Goal: Transaction & Acquisition: Purchase product/service

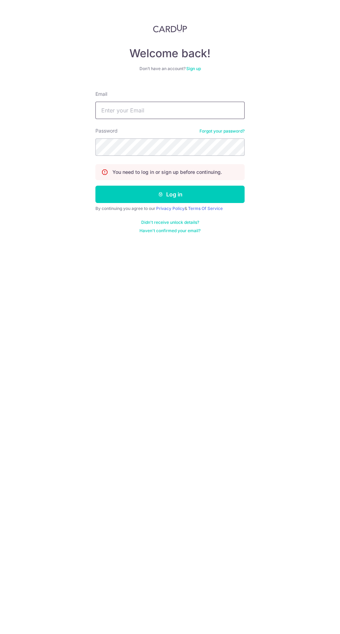
click at [198, 110] on input "Email" at bounding box center [169, 110] width 149 height 17
type input "[EMAIL_ADDRESS][DOMAIN_NAME]"
click at [95, 186] on button "Log in" at bounding box center [169, 194] width 149 height 17
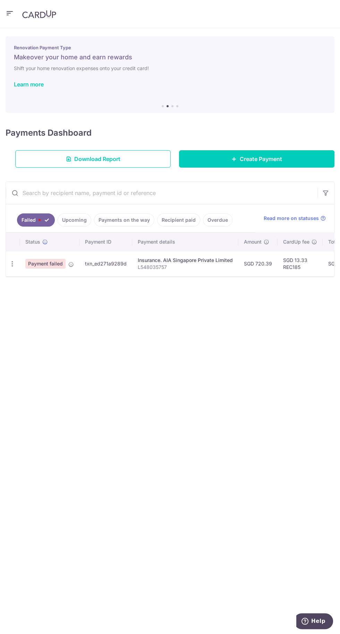
click at [12, 260] on icon "button" at bounding box center [12, 263] width 7 height 7
click at [38, 279] on span "Update payment" at bounding box center [49, 283] width 47 height 8
radio input "true"
type input "720.39"
type input "L548035757"
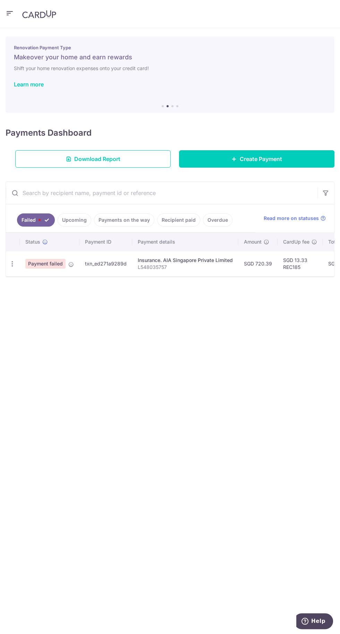
type input "REC185"
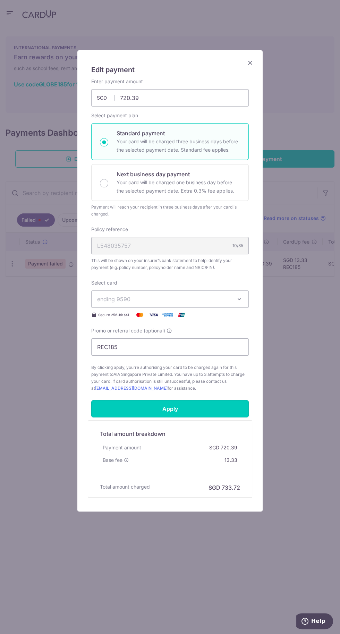
click at [219, 403] on input "Apply" at bounding box center [170, 408] width 158 height 17
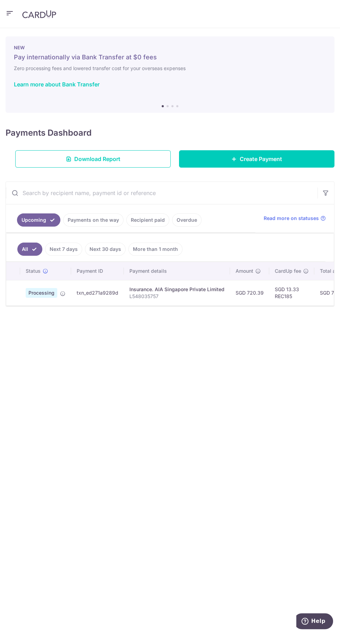
click at [63, 248] on link "Next 7 days" at bounding box center [63, 249] width 37 height 13
click at [103, 246] on link "Next 30 days" at bounding box center [105, 249] width 41 height 13
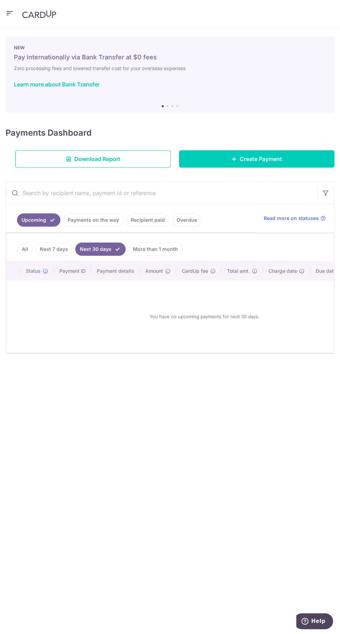
click at [56, 248] on link "Next 7 days" at bounding box center [53, 249] width 37 height 13
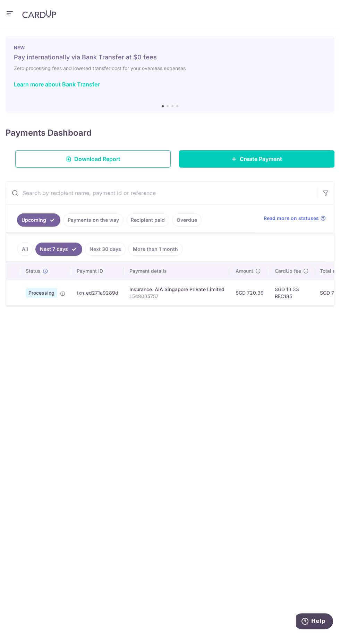
click at [24, 248] on link "All" at bounding box center [24, 249] width 15 height 13
click at [232, 295] on td "SGD 720.39" at bounding box center [249, 292] width 39 height 25
click at [29, 289] on span "Processing" at bounding box center [42, 293] width 32 height 10
click at [61, 247] on link "Next 7 days" at bounding box center [63, 249] width 37 height 13
click at [15, 283] on td at bounding box center [13, 292] width 14 height 25
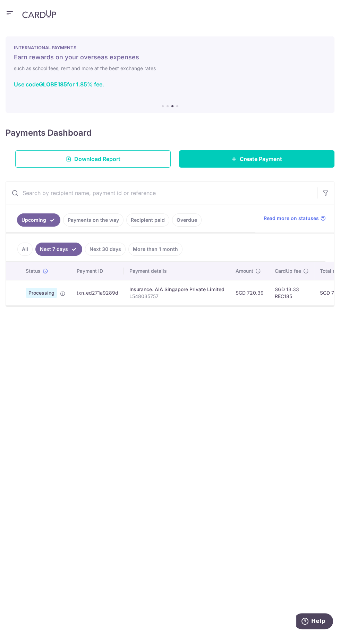
click at [9, 13] on icon "button" at bounding box center [10, 13] width 8 height 9
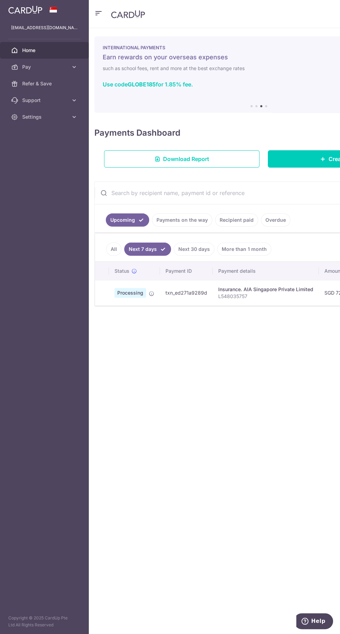
click at [198, 380] on div "× Pause Schedule Pause all future payments in this series Pause just this one p…" at bounding box center [259, 331] width 340 height 606
click at [99, 17] on button "button" at bounding box center [98, 13] width 8 height 11
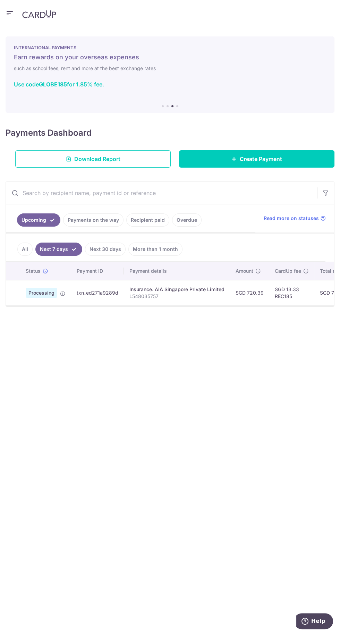
click at [24, 248] on link "All" at bounding box center [24, 249] width 15 height 13
click at [236, 295] on td "SGD 720.39" at bounding box center [249, 292] width 39 height 25
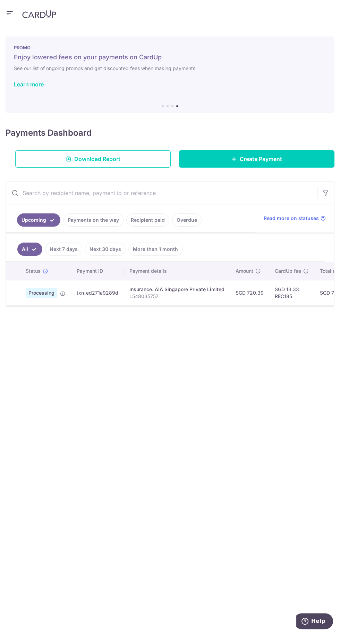
click at [60, 248] on link "Next 7 days" at bounding box center [63, 249] width 37 height 13
click at [111, 218] on link "Payments on the way" at bounding box center [93, 219] width 60 height 13
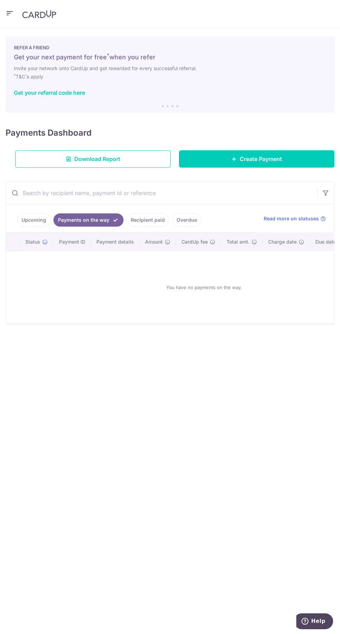
click at [150, 219] on link "Recipient paid" at bounding box center [147, 219] width 43 height 13
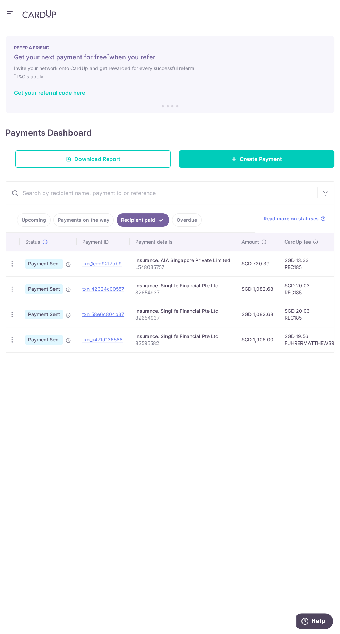
click at [27, 220] on link "Upcoming" at bounding box center [34, 219] width 34 height 13
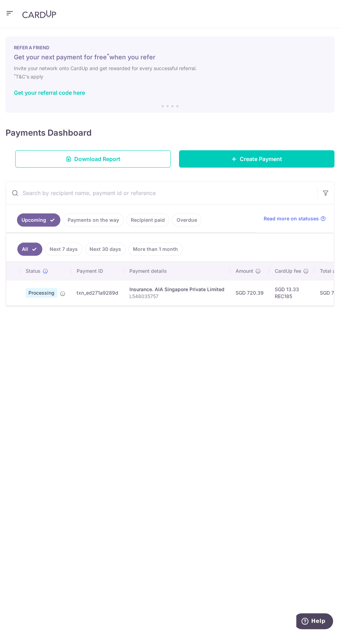
click at [151, 219] on link "Recipient paid" at bounding box center [147, 219] width 43 height 13
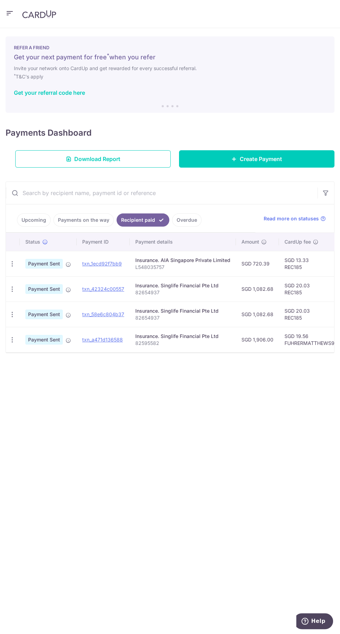
click at [33, 219] on link "Upcoming" at bounding box center [34, 219] width 34 height 13
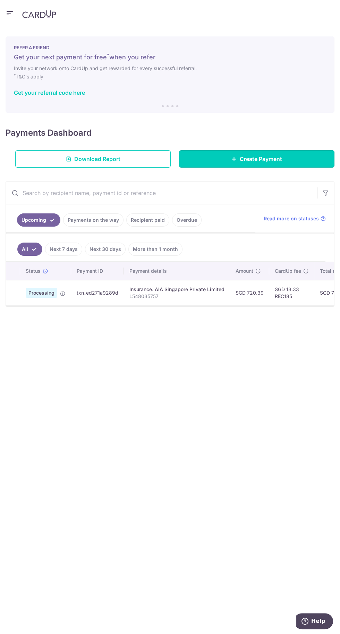
click at [290, 159] on link "Create Payment" at bounding box center [256, 158] width 155 height 17
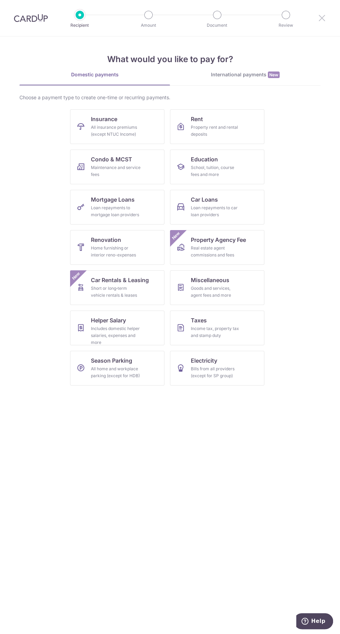
click at [318, 19] on icon at bounding box center [322, 18] width 8 height 9
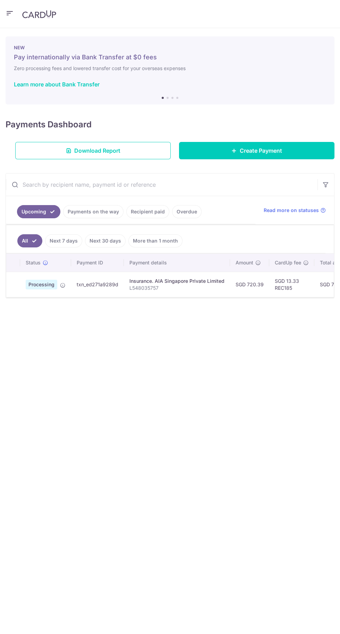
click at [322, 16] on header at bounding box center [170, 14] width 340 height 28
click at [26, 286] on span "Processing" at bounding box center [42, 285] width 32 height 10
click at [59, 239] on link "Next 7 days" at bounding box center [63, 240] width 37 height 13
click at [27, 238] on link "All" at bounding box center [24, 240] width 15 height 13
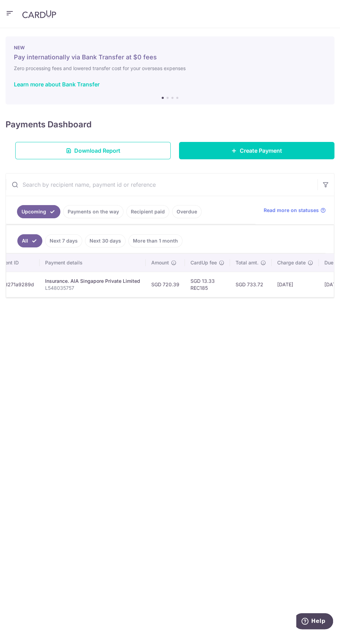
scroll to position [0, 156]
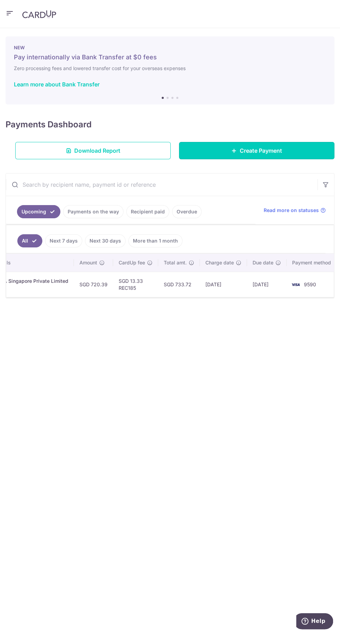
click at [298, 149] on link "Create Payment" at bounding box center [256, 150] width 155 height 17
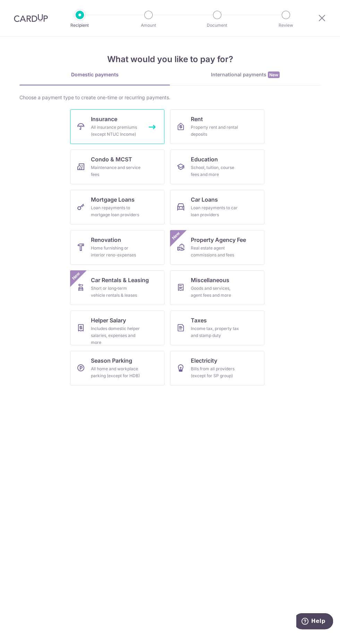
click at [132, 127] on div "All insurance premiums (except NTUC Income)" at bounding box center [116, 131] width 50 height 14
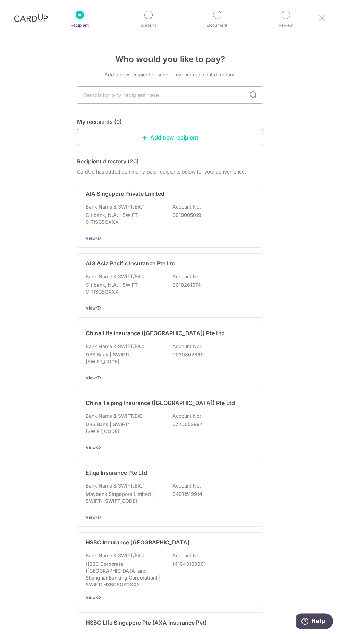
click at [323, 19] on icon at bounding box center [322, 18] width 8 height 9
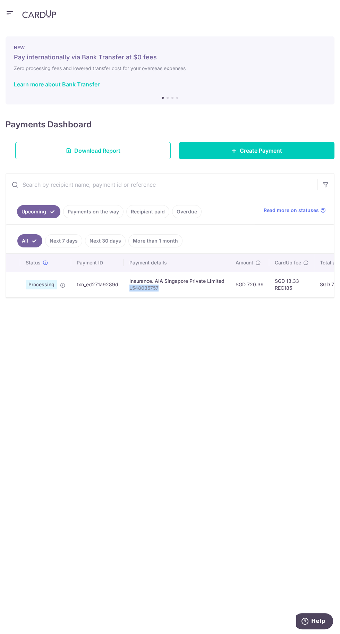
copy p "L548035757"
click at [302, 152] on link "Create Payment" at bounding box center [256, 150] width 155 height 17
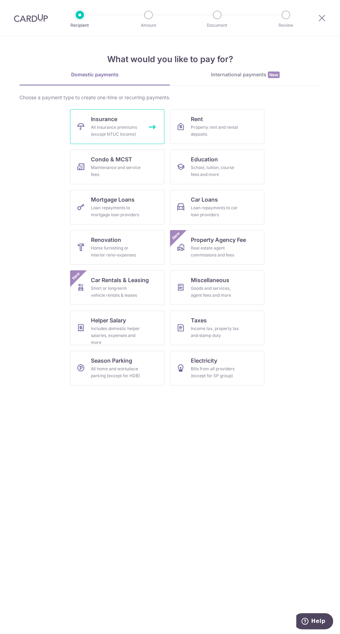
click at [122, 131] on div "All insurance premiums (except NTUC Income)" at bounding box center [116, 131] width 50 height 14
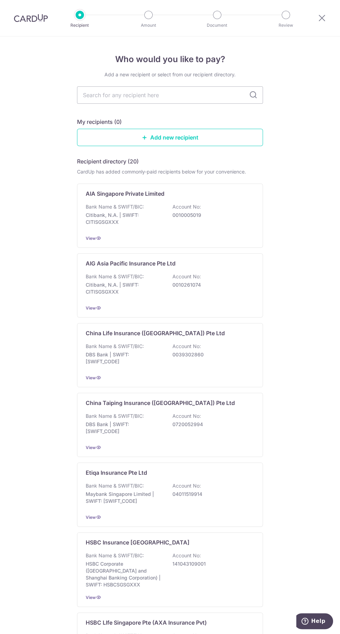
click at [188, 94] on input "text" at bounding box center [170, 94] width 186 height 17
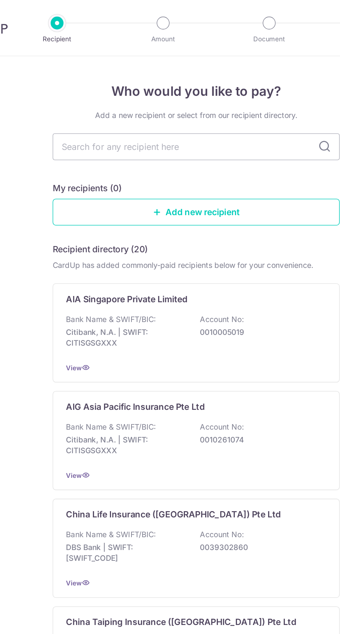
click at [128, 191] on p "AIA Singapore Private Limited" at bounding box center [125, 194] width 79 height 8
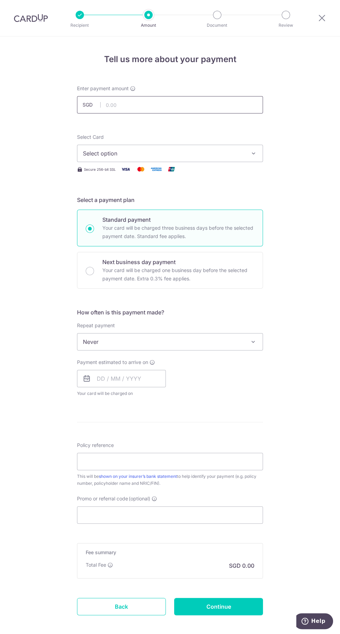
click at [193, 102] on input "text" at bounding box center [170, 104] width 186 height 17
click at [323, 18] on icon at bounding box center [322, 18] width 8 height 9
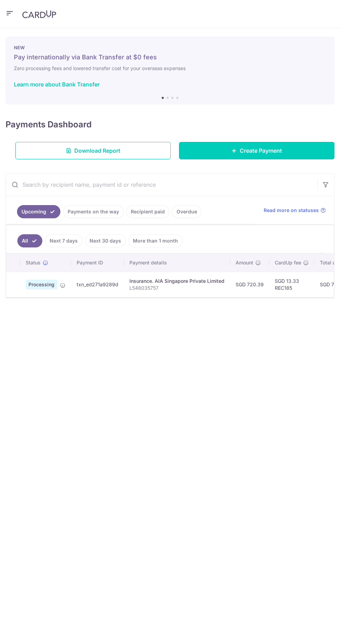
click at [276, 144] on link "Create Payment" at bounding box center [256, 150] width 155 height 17
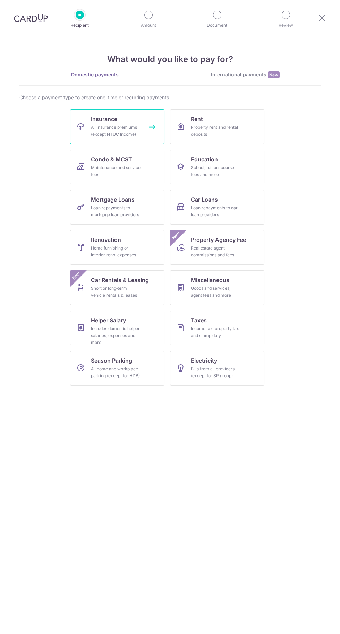
click at [116, 124] on div "All insurance premiums (except NTUC Income)" at bounding box center [116, 131] width 50 height 14
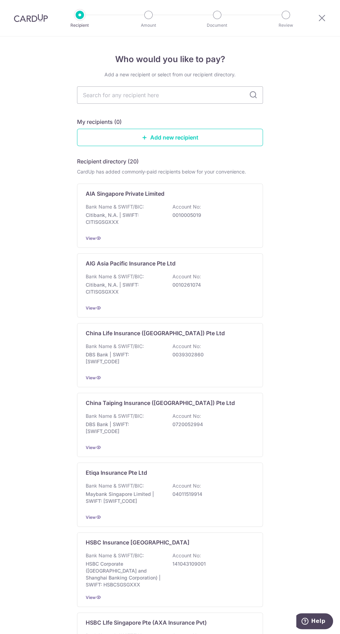
click at [203, 94] on input "text" at bounding box center [170, 94] width 186 height 17
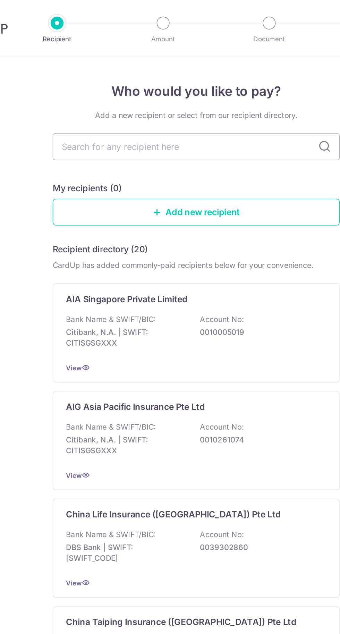
click at [139, 195] on p "AIA Singapore Private Limited" at bounding box center [125, 194] width 79 height 8
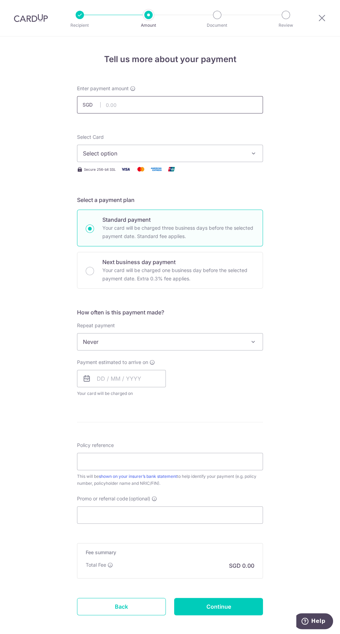
click at [220, 107] on input "text" at bounding box center [170, 104] width 186 height 17
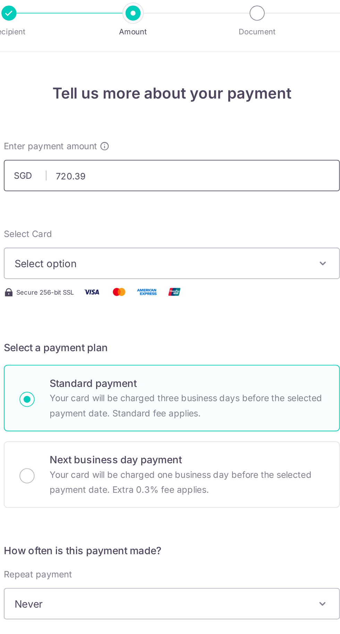
type input "720.39"
click at [237, 153] on span "Select option" at bounding box center [164, 153] width 162 height 8
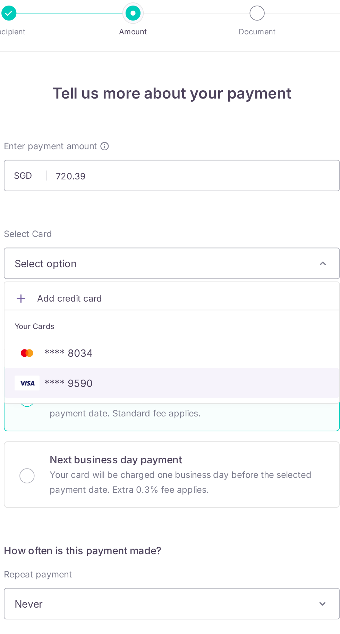
click at [161, 220] on span "**** 9590" at bounding box center [170, 220] width 174 height 8
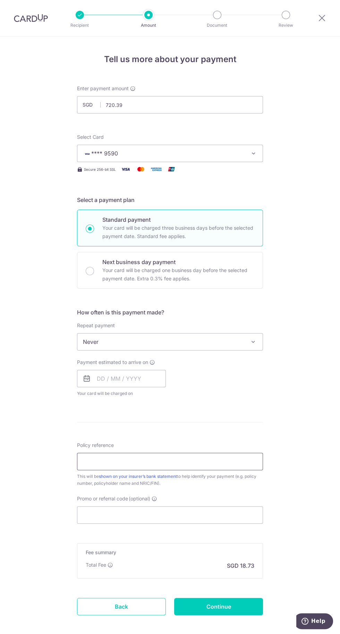
click at [203, 459] on input "Policy reference" at bounding box center [170, 461] width 186 height 17
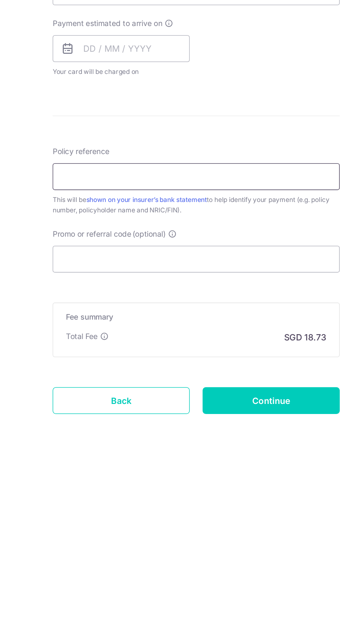
paste input "L548035757"
type input "L548035757"
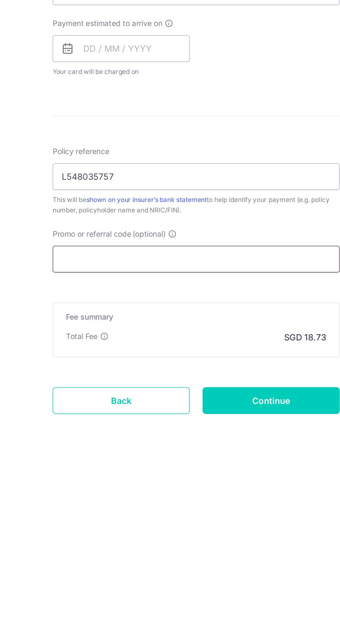
click at [208, 514] on input "Promo or referral code (optional)" at bounding box center [170, 514] width 186 height 17
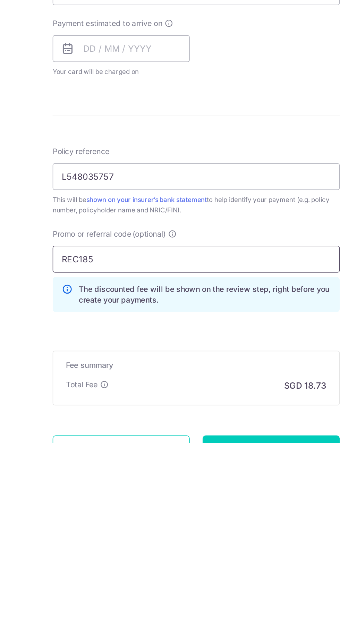
type input "REC185"
click at [57, 566] on div "Tell us more about your payment Enter payment amount SGD 720.39 720.39 Select C…" at bounding box center [170, 367] width 340 height 662
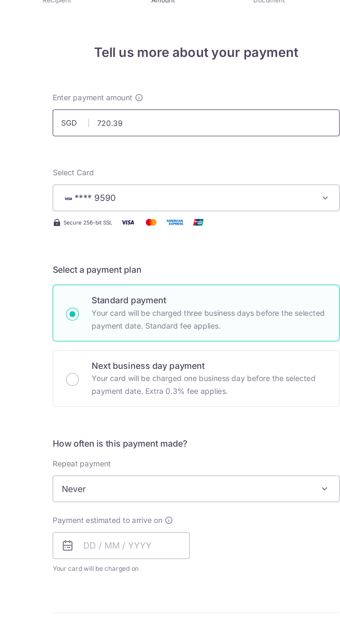
click at [182, 104] on input "720.39" at bounding box center [170, 104] width 186 height 17
type input "7"
click at [68, 306] on div "Tell us more about your payment Enter payment amount SGD 360.2 720.39 Select Ca…" at bounding box center [170, 367] width 340 height 662
type input "360.20"
click at [177, 343] on span "Never" at bounding box center [169, 342] width 185 height 17
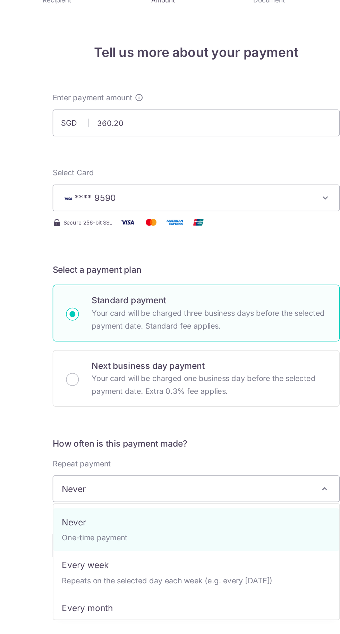
select select "2"
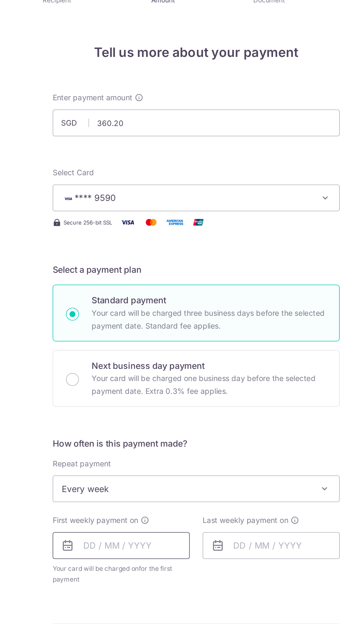
click at [136, 378] on input "text" at bounding box center [121, 378] width 89 height 17
click at [85, 376] on icon at bounding box center [87, 379] width 8 height 8
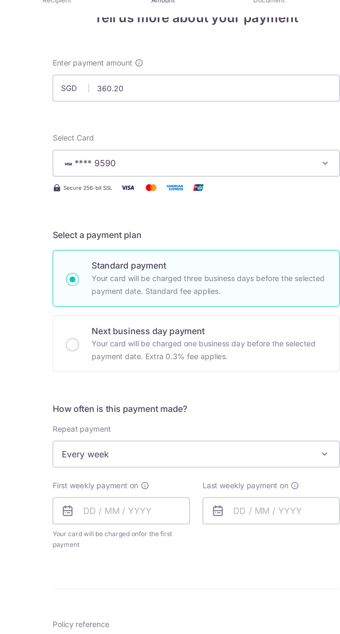
click at [84, 354] on icon at bounding box center [87, 356] width 8 height 8
click at [83, 359] on icon at bounding box center [87, 356] width 8 height 8
click at [82, 356] on input "text" at bounding box center [121, 355] width 89 height 17
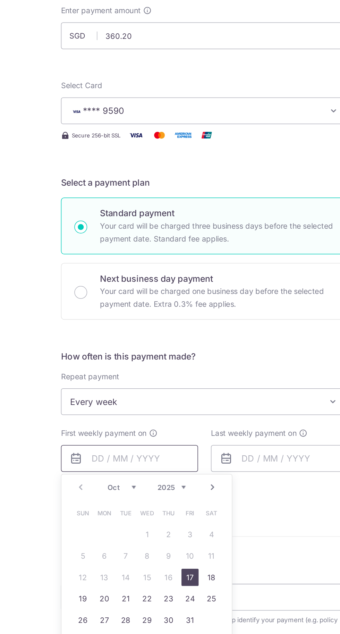
scroll to position [0, 0]
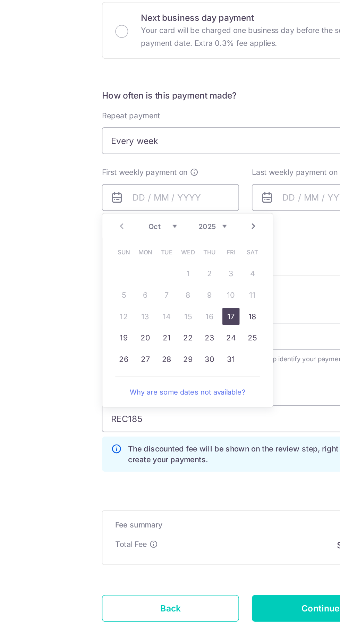
click at [163, 430] on link "17" at bounding box center [160, 433] width 11 height 11
type input "[DATE]"
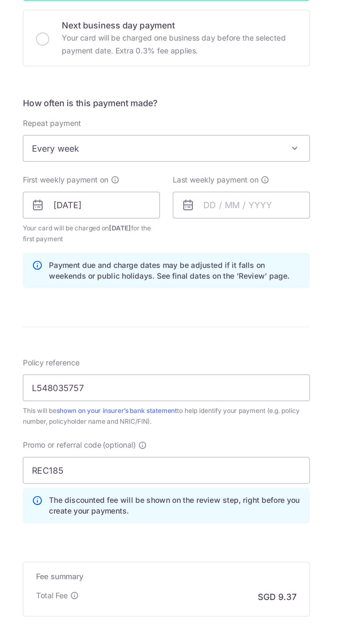
click at [187, 352] on icon at bounding box center [184, 356] width 8 height 8
click at [177, 352] on input "text" at bounding box center [218, 355] width 89 height 17
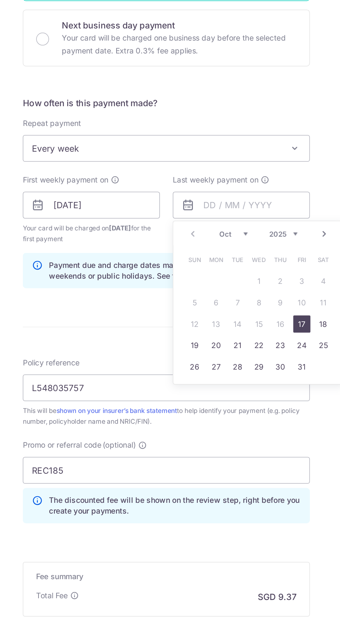
click at [255, 444] on link "24" at bounding box center [257, 446] width 11 height 11
type input "[DATE]"
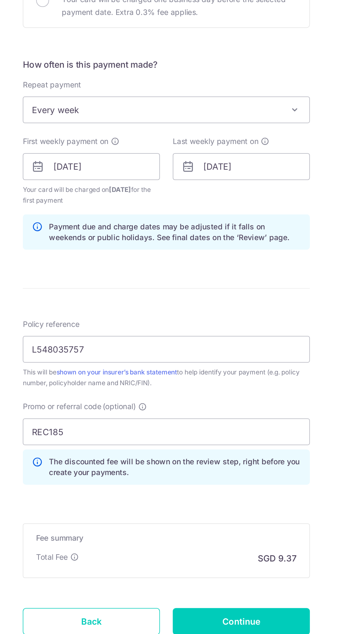
scroll to position [51, 0]
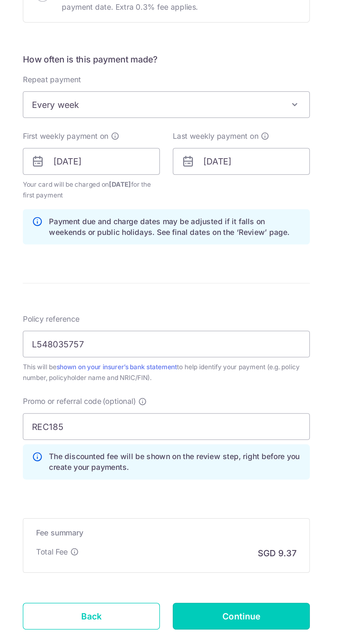
click at [243, 618] on input "Continue" at bounding box center [218, 622] width 89 height 17
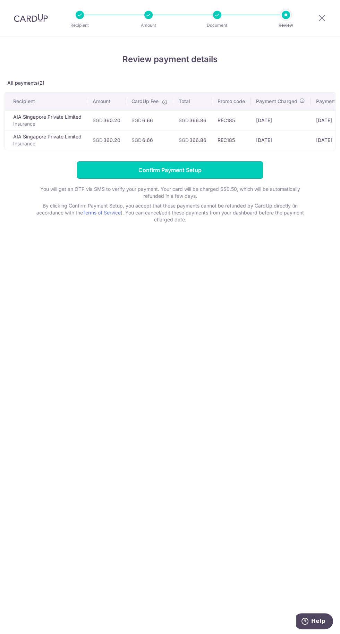
click at [238, 174] on input "Confirm Payment Setup" at bounding box center [170, 169] width 186 height 17
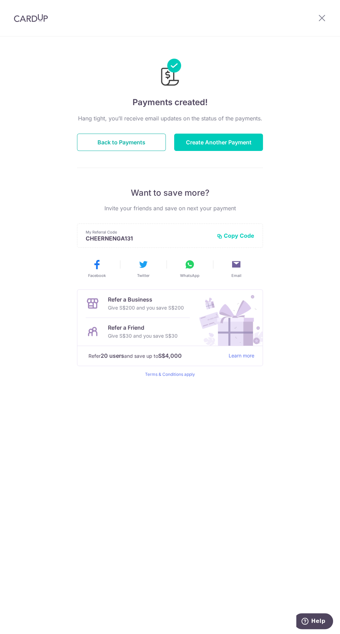
click at [125, 145] on button "Back to Payments" at bounding box center [121, 142] width 89 height 17
